Goal: Information Seeking & Learning: Learn about a topic

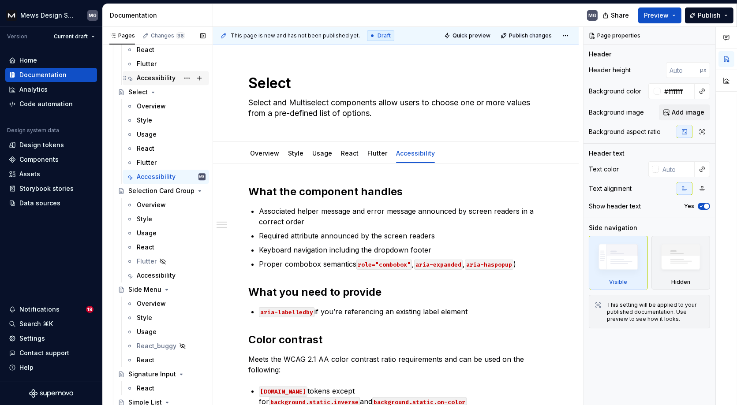
scroll to position [4443, 0]
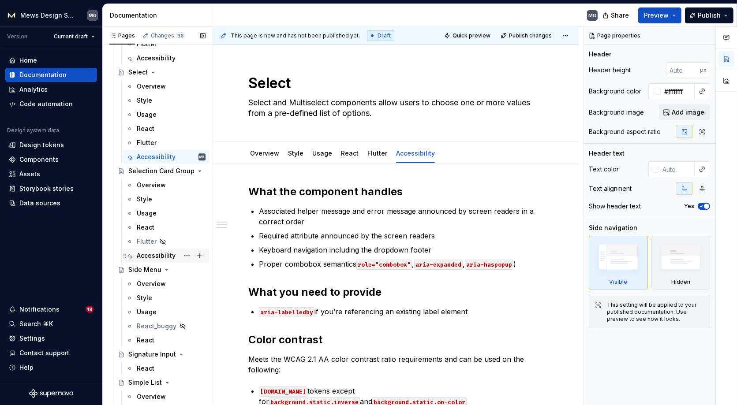
click at [156, 256] on div "Accessibility" at bounding box center [156, 255] width 39 height 9
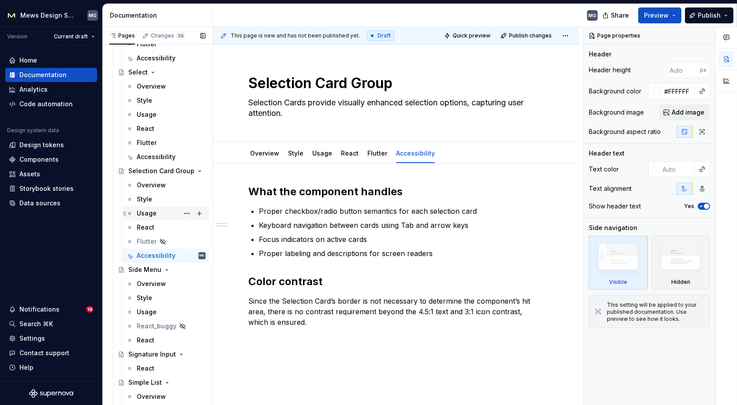
click at [146, 213] on div "Usage" at bounding box center [147, 213] width 20 height 9
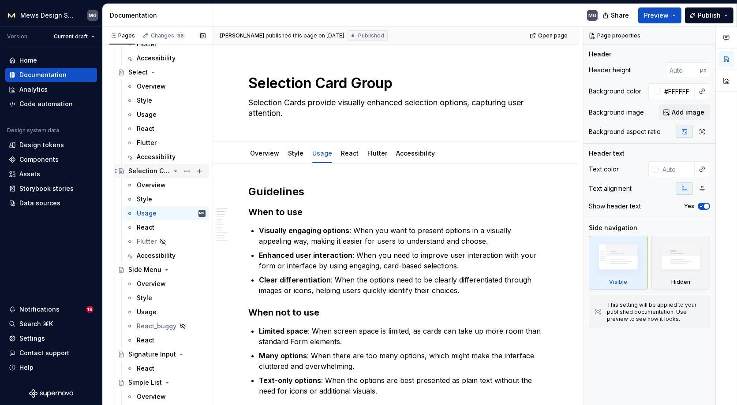
click at [157, 196] on div "Style" at bounding box center [171, 199] width 69 height 9
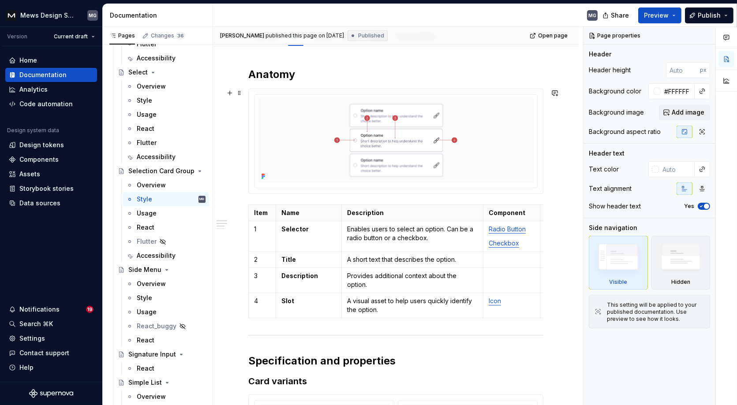
scroll to position [116, 0]
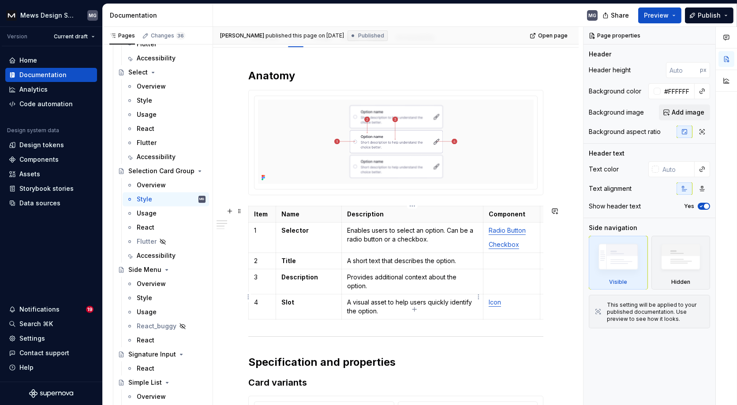
click at [379, 304] on p "A visual asset to help users quickly identify the option." at bounding box center [412, 307] width 131 height 18
type textarea "*"
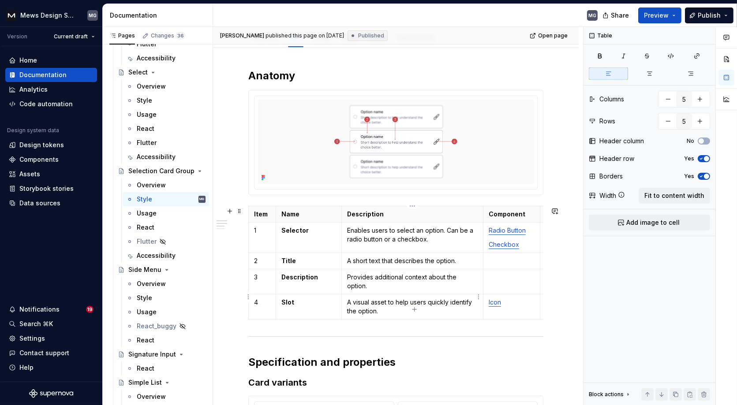
click at [386, 302] on p "A visual asset to help users quickly identify the option." at bounding box center [412, 307] width 131 height 18
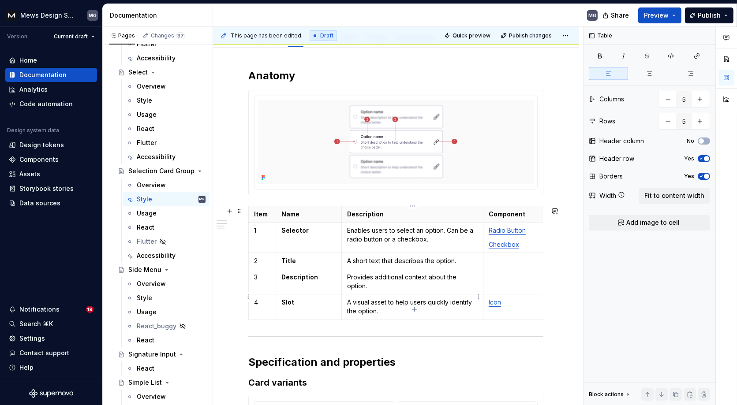
click at [351, 298] on p "A visual asset to help users quickly identify the option." at bounding box center [412, 307] width 131 height 18
click at [352, 298] on p "A visual asset to help users quickly identify the option." at bounding box center [412, 307] width 131 height 18
click at [439, 303] on p "A decorative visual asset to help users quickly identify the option." at bounding box center [412, 307] width 131 height 18
click at [152, 253] on div "Accessibility" at bounding box center [156, 255] width 39 height 9
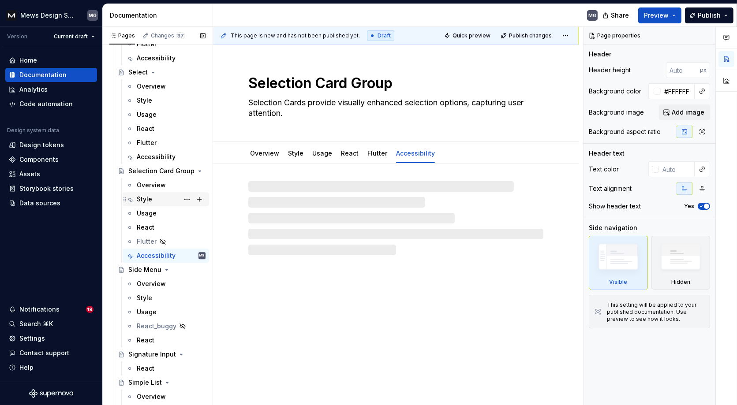
click at [149, 197] on div "Style" at bounding box center [144, 199] width 15 height 9
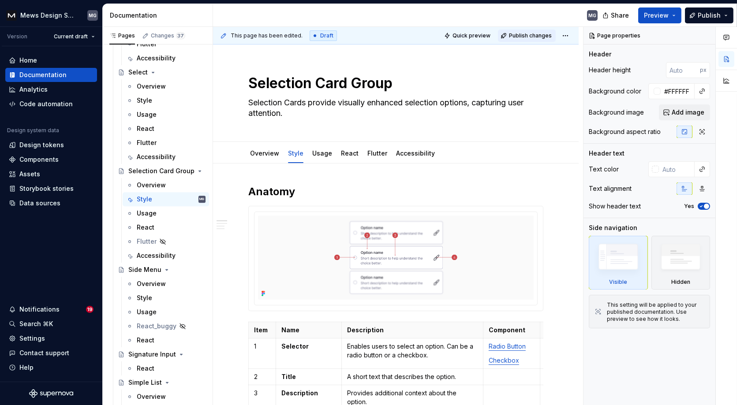
click at [529, 36] on span "Publish changes" at bounding box center [530, 35] width 43 height 7
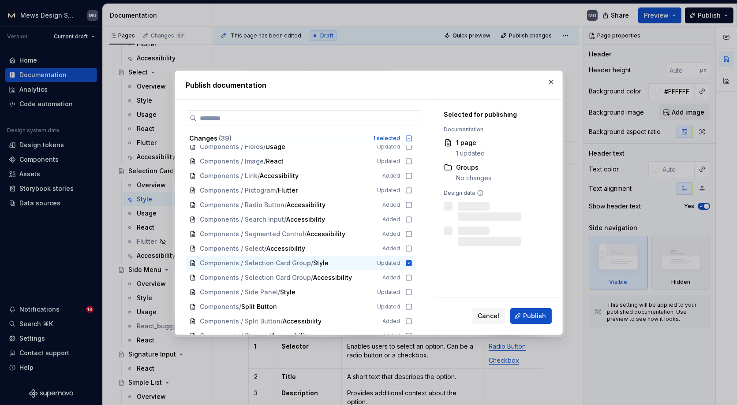
scroll to position [297, 0]
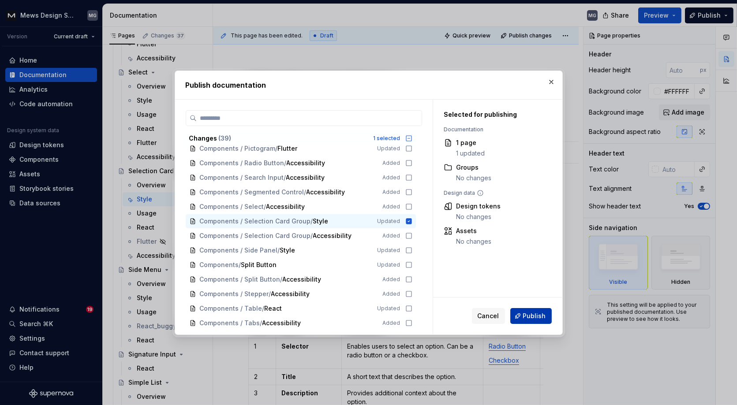
click at [539, 316] on span "Publish" at bounding box center [534, 316] width 23 height 9
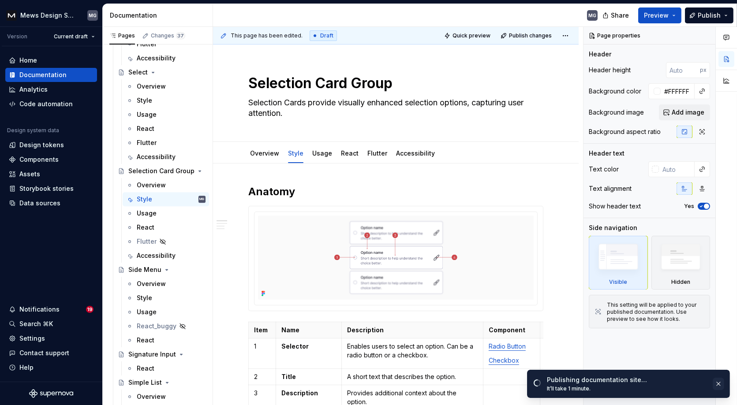
click at [720, 384] on button "button" at bounding box center [718, 384] width 11 height 12
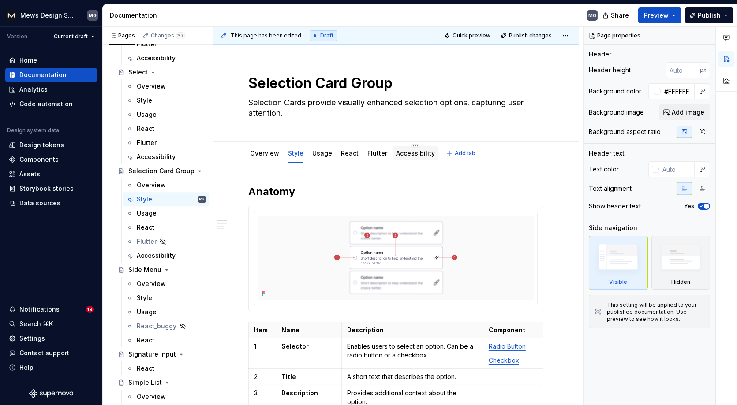
click at [403, 160] on div "Accessibility" at bounding box center [415, 154] width 46 height 16
click at [403, 152] on link "Accessibility" at bounding box center [415, 152] width 39 height 7
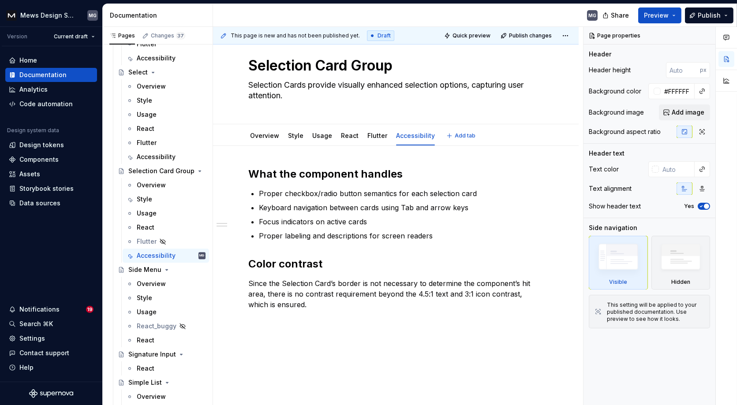
type textarea "*"
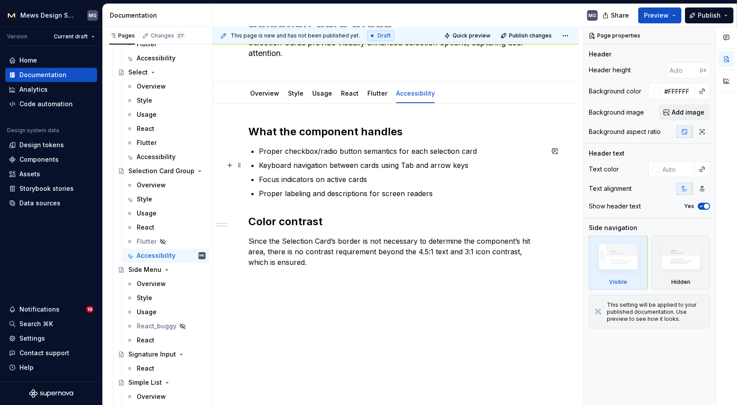
scroll to position [69, 0]
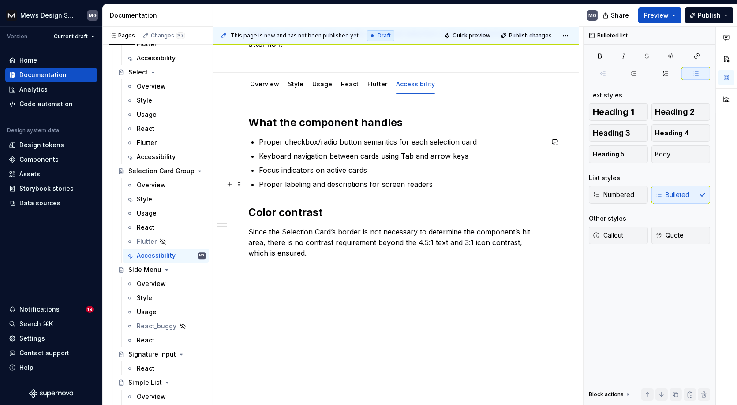
click at [443, 185] on p "Proper labeling and descriptions for screen readers" at bounding box center [401, 184] width 284 height 11
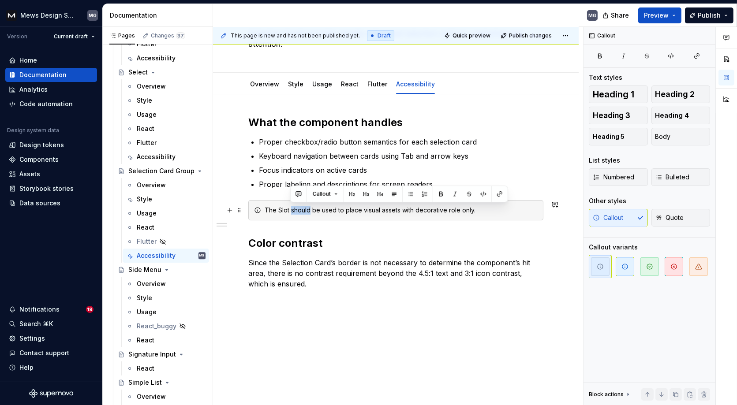
drag, startPoint x: 290, startPoint y: 210, endPoint x: 310, endPoint y: 209, distance: 19.4
click at [310, 209] on div "The Slot should be used to place visual assets with decorative role only." at bounding box center [401, 210] width 273 height 9
click at [353, 211] on div "The Slot can be used to place visual assets with decorative role only." at bounding box center [401, 210] width 273 height 9
drag, startPoint x: 264, startPoint y: 210, endPoint x: 354, endPoint y: 210, distance: 90.0
click at [354, 210] on div "The Slot can be used to place visual assets with decorative role only." at bounding box center [401, 210] width 273 height 9
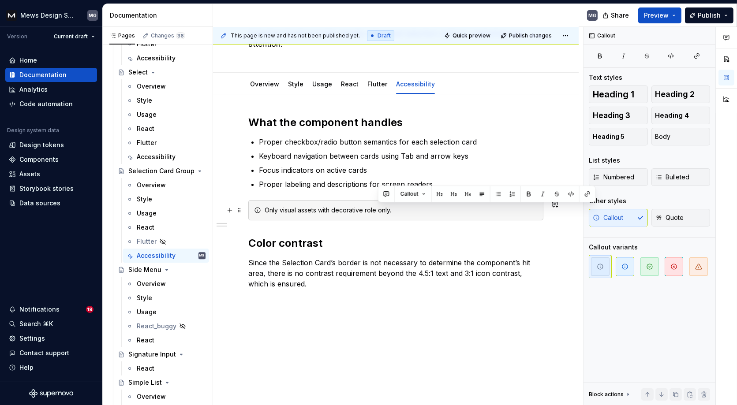
drag, startPoint x: 398, startPoint y: 209, endPoint x: 377, endPoint y: 209, distance: 20.7
click at [377, 209] on div "Only visual assets with decorative role only." at bounding box center [401, 210] width 273 height 9
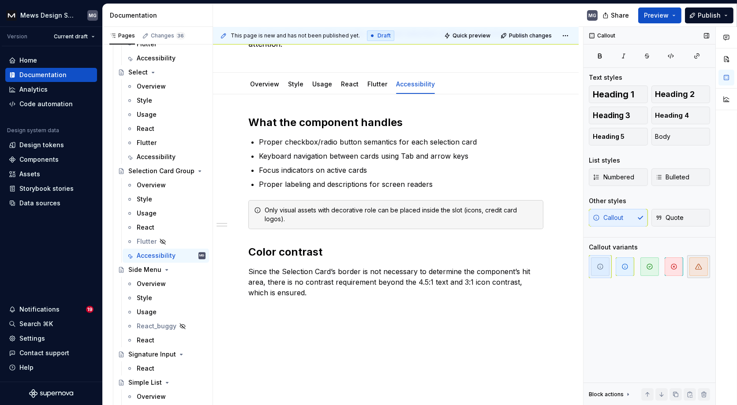
click at [694, 265] on span "button" at bounding box center [698, 267] width 19 height 19
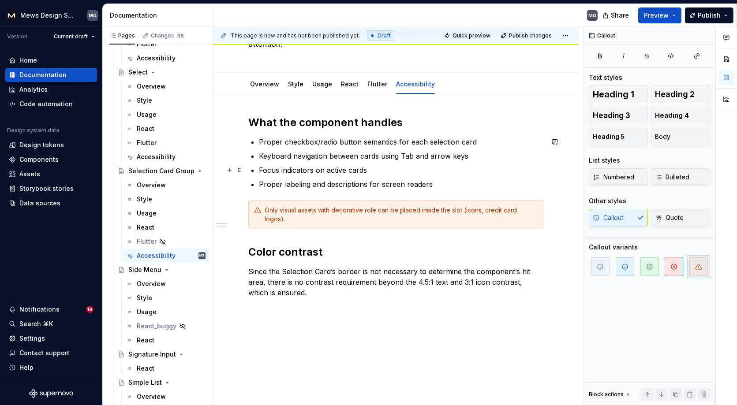
click at [557, 174] on div "What the component handles Proper checkbox/radio button semantics for each sele…" at bounding box center [396, 270] width 366 height 352
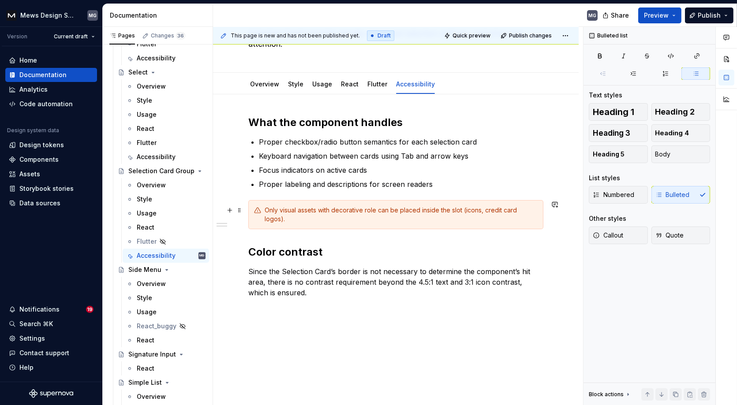
click at [346, 209] on div "Only visual assets with decorative role can be placed inside the slot (icons, c…" at bounding box center [401, 215] width 273 height 18
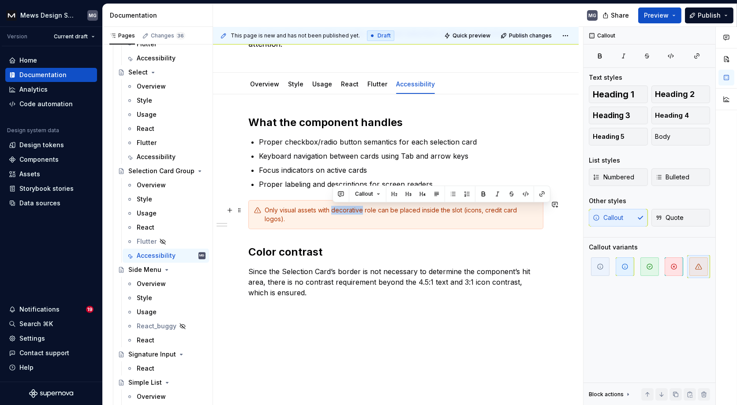
click at [346, 209] on div "Only visual assets with decorative role can be placed inside the slot (icons, c…" at bounding box center [401, 215] width 273 height 18
click at [393, 213] on div "Only visual assets with decorative role can be placed inside the slot (icons, c…" at bounding box center [401, 215] width 273 height 18
click at [542, 208] on div "Only visual assets with decorative role can be placed inside the slot (icons, c…" at bounding box center [395, 214] width 295 height 29
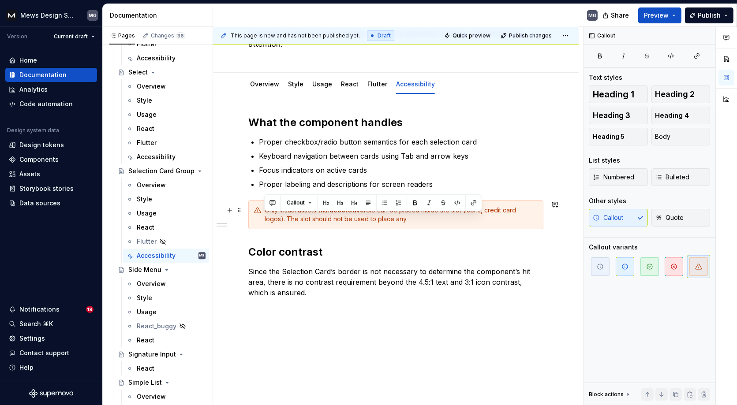
drag, startPoint x: 347, startPoint y: 217, endPoint x: 255, endPoint y: 217, distance: 92.2
click at [255, 217] on div "Only visual assets with decorative role can be placed inside the slot (icons, c…" at bounding box center [395, 214] width 295 height 29
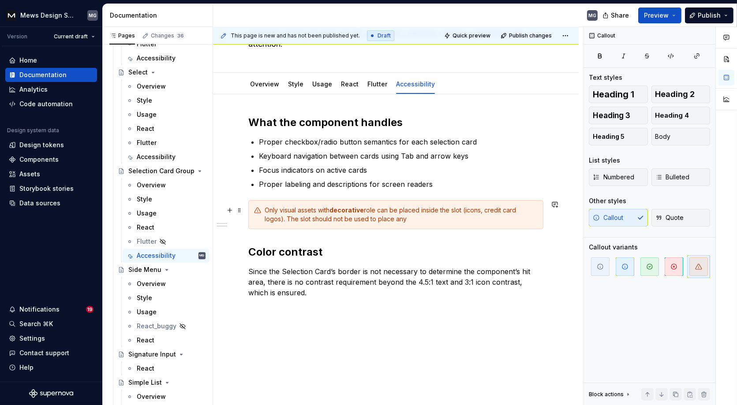
click at [367, 222] on div "Only visual assets with decorative role can be placed inside the slot (icons, c…" at bounding box center [401, 215] width 273 height 18
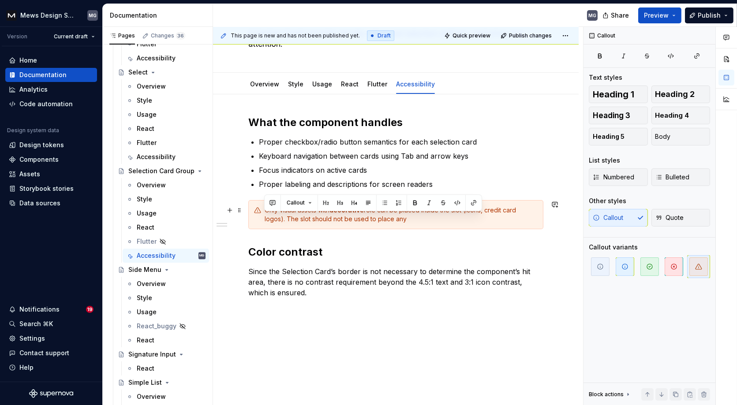
drag, startPoint x: 392, startPoint y: 221, endPoint x: 258, endPoint y: 221, distance: 134.0
click at [258, 221] on div "Only visual assets with decorative role can be placed inside the slot (icons, c…" at bounding box center [395, 214] width 295 height 29
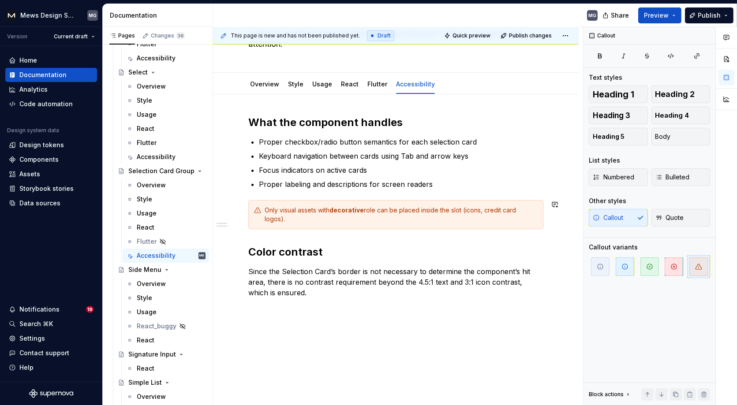
click at [377, 245] on h2 "Color contrast" at bounding box center [395, 252] width 295 height 14
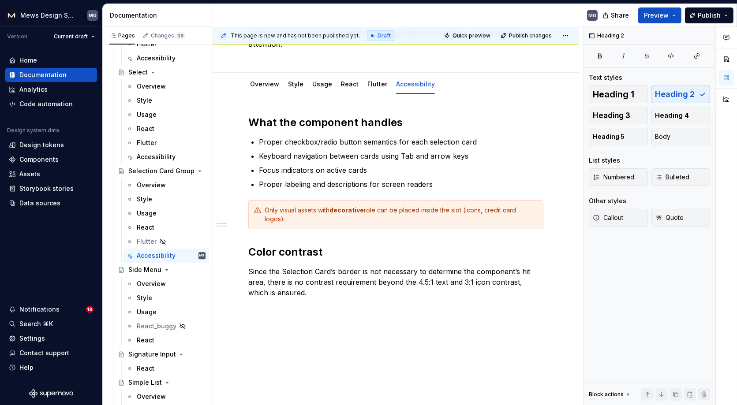
type textarea "*"
